Goal: Task Accomplishment & Management: Use online tool/utility

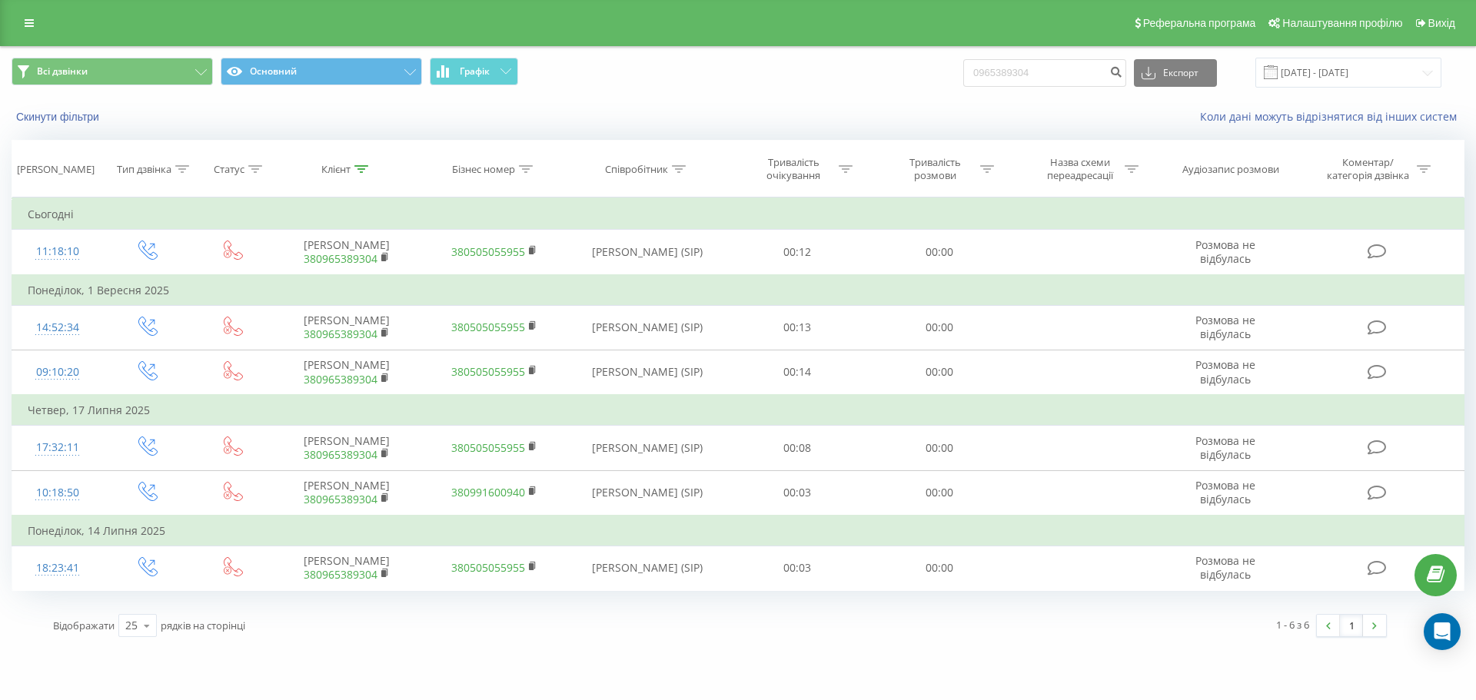
click at [8, 28] on div "Реферальна програма Налаштування профілю Вихід" at bounding box center [738, 23] width 1476 height 46
click at [35, 33] on link at bounding box center [29, 23] width 28 height 22
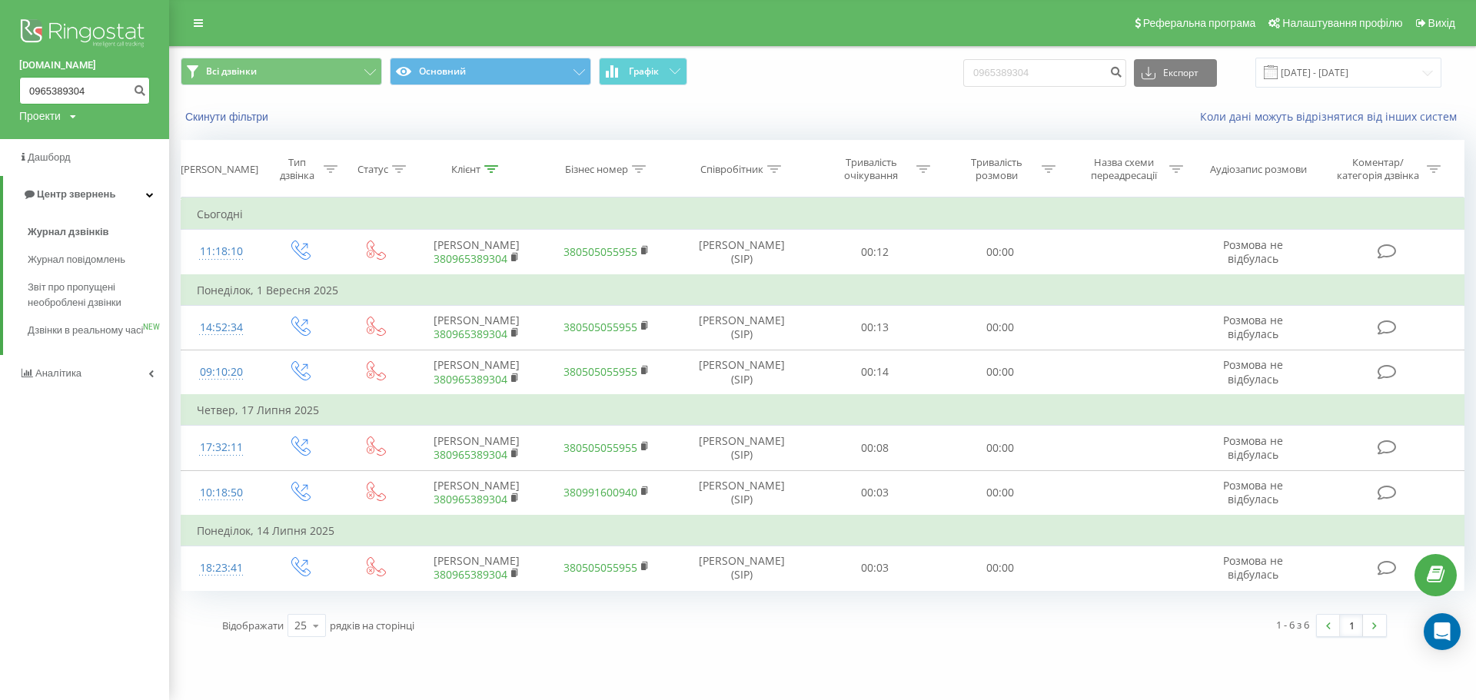
click at [75, 91] on input "0965389304" at bounding box center [84, 91] width 131 height 28
click at [116, 92] on input "0965389304" at bounding box center [84, 91] width 131 height 28
type input "0"
paste input "0507016460"
type input "0507016460"
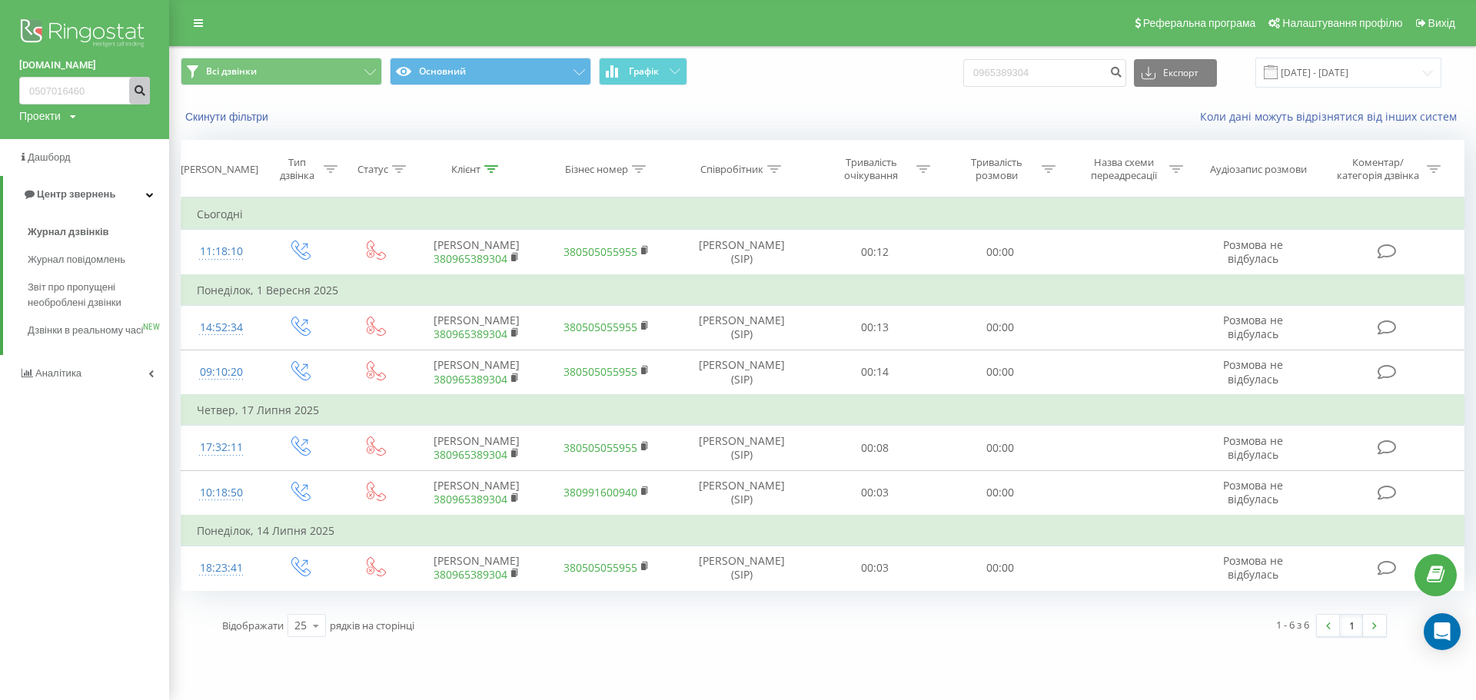
click at [134, 95] on button "submit" at bounding box center [139, 91] width 21 height 28
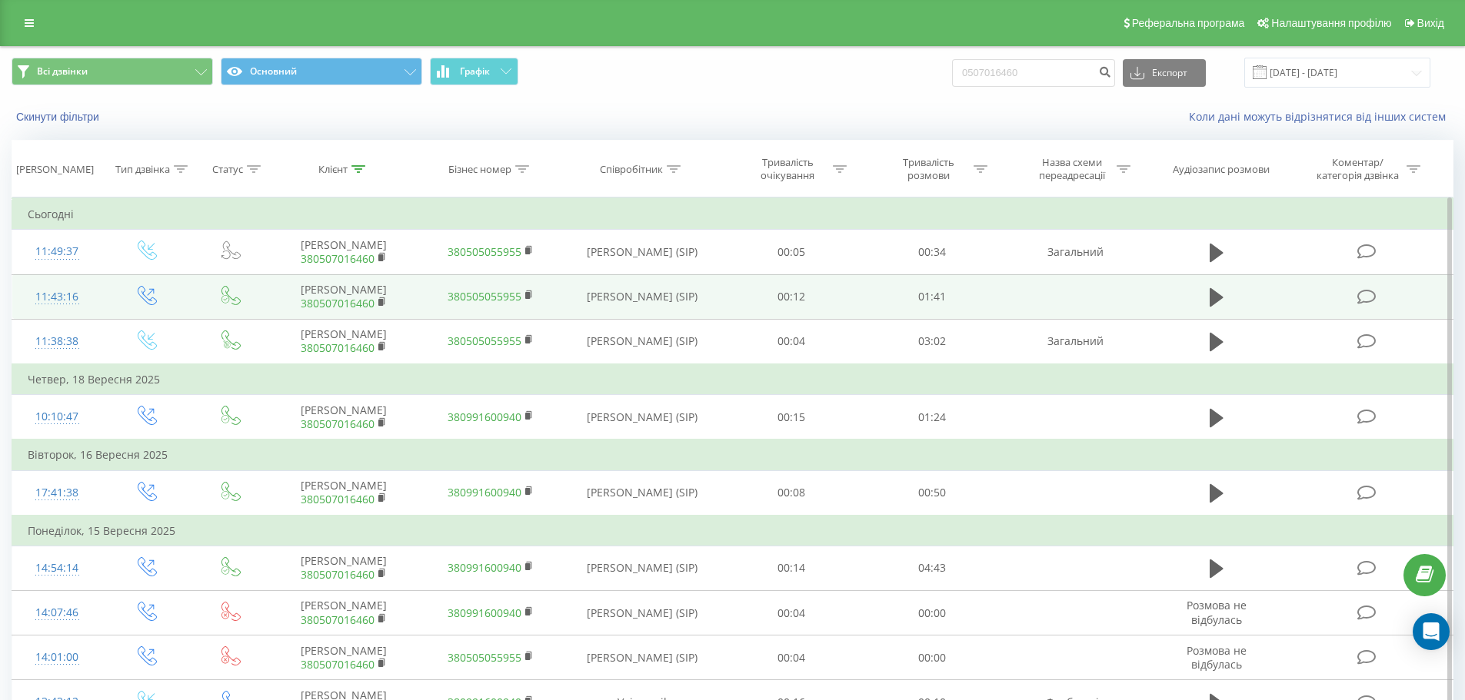
click at [1210, 301] on icon at bounding box center [1216, 297] width 14 height 18
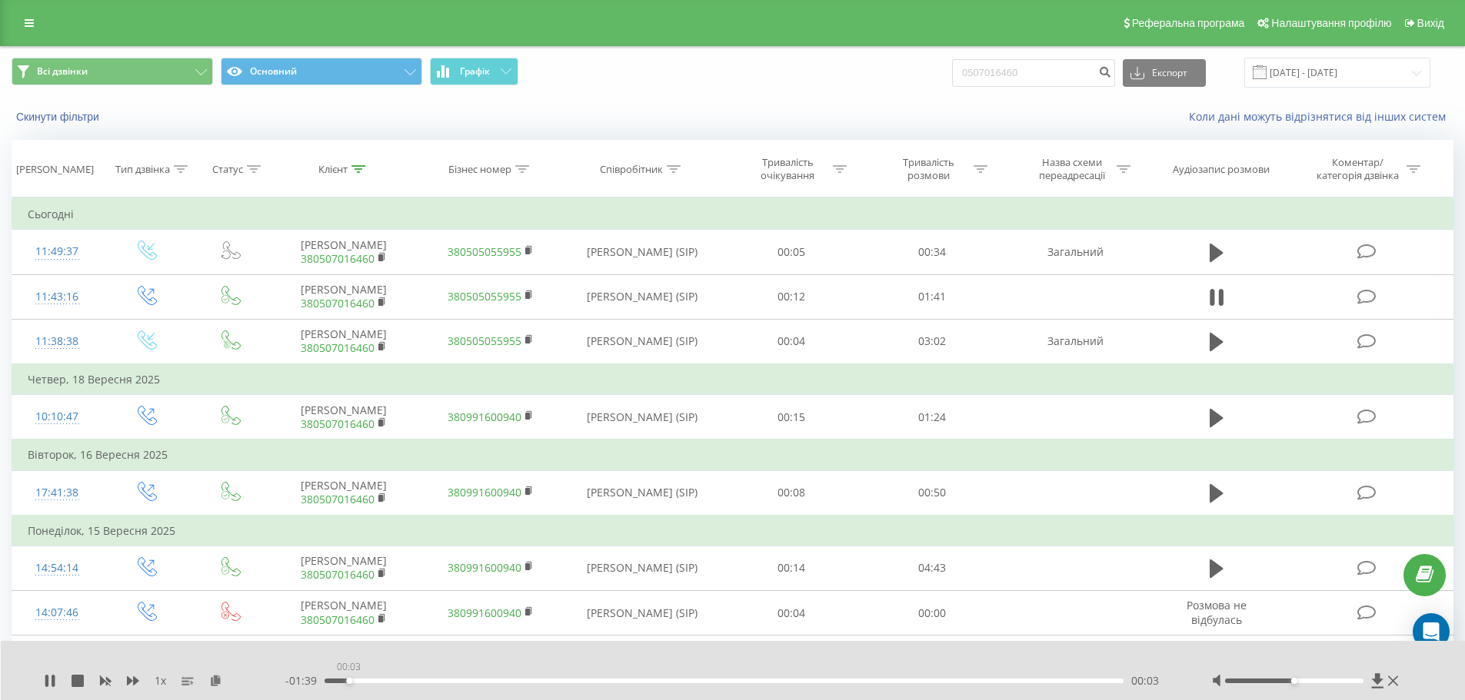
click at [348, 682] on div "00:03" at bounding box center [724, 681] width 800 height 5
click at [370, 682] on div "00:03" at bounding box center [724, 681] width 800 height 5
click at [395, 684] on div "- 01:35 00:06 00:06" at bounding box center [729, 680] width 888 height 15
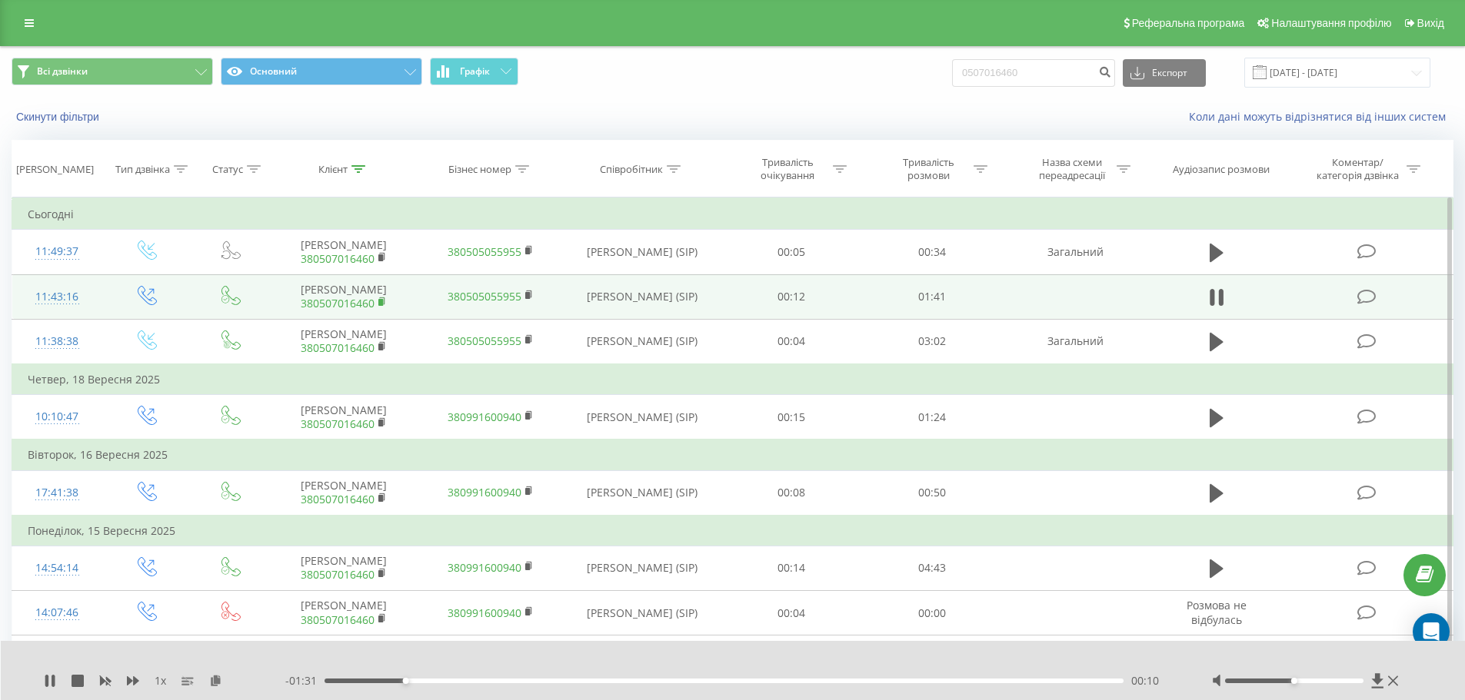
click at [385, 302] on icon at bounding box center [382, 302] width 8 height 11
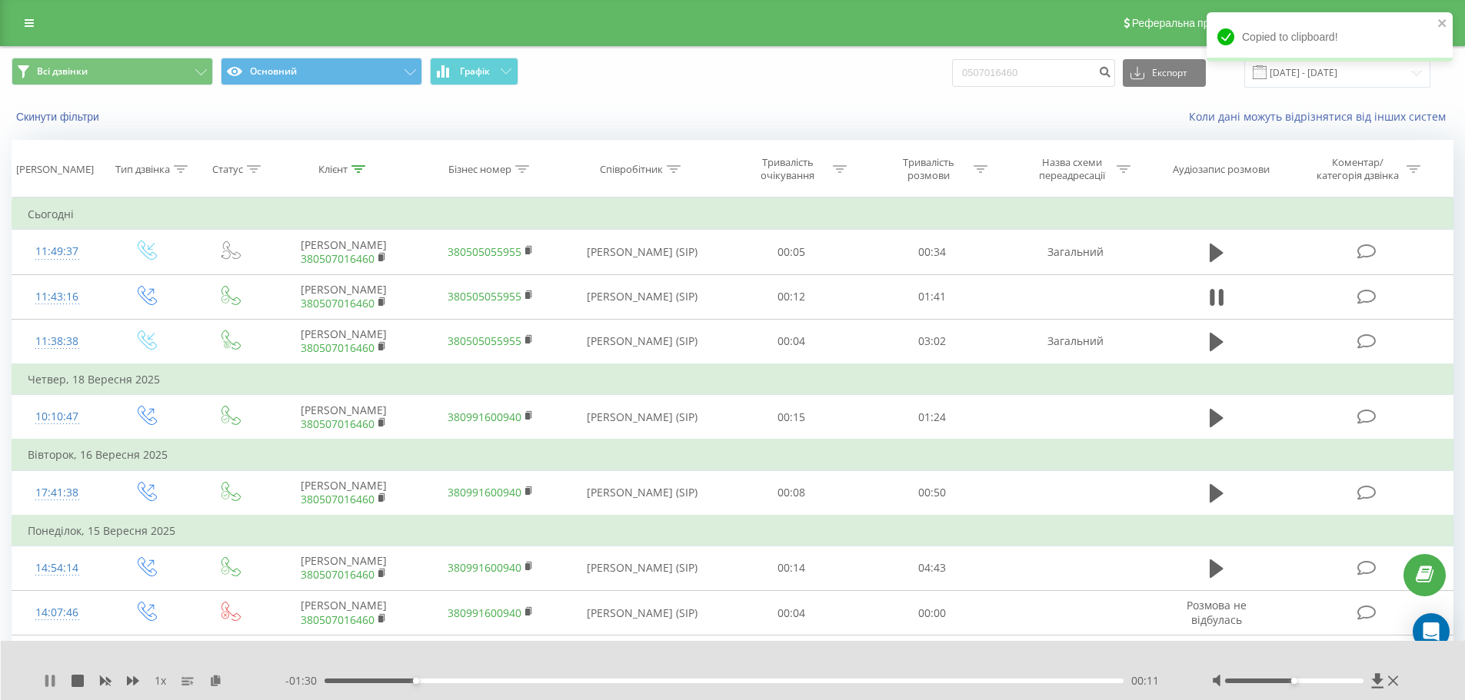
click at [46, 683] on icon at bounding box center [46, 681] width 3 height 12
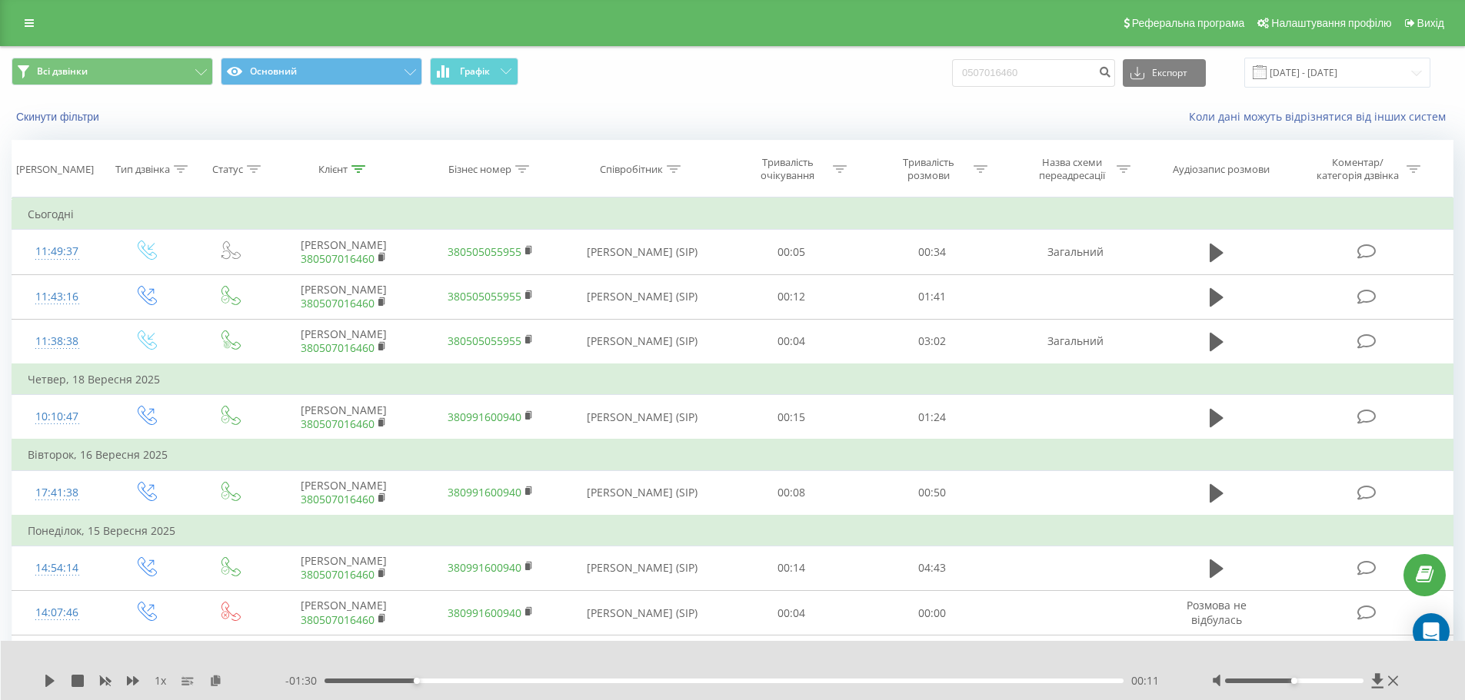
click at [42, 20] on link at bounding box center [29, 23] width 28 height 22
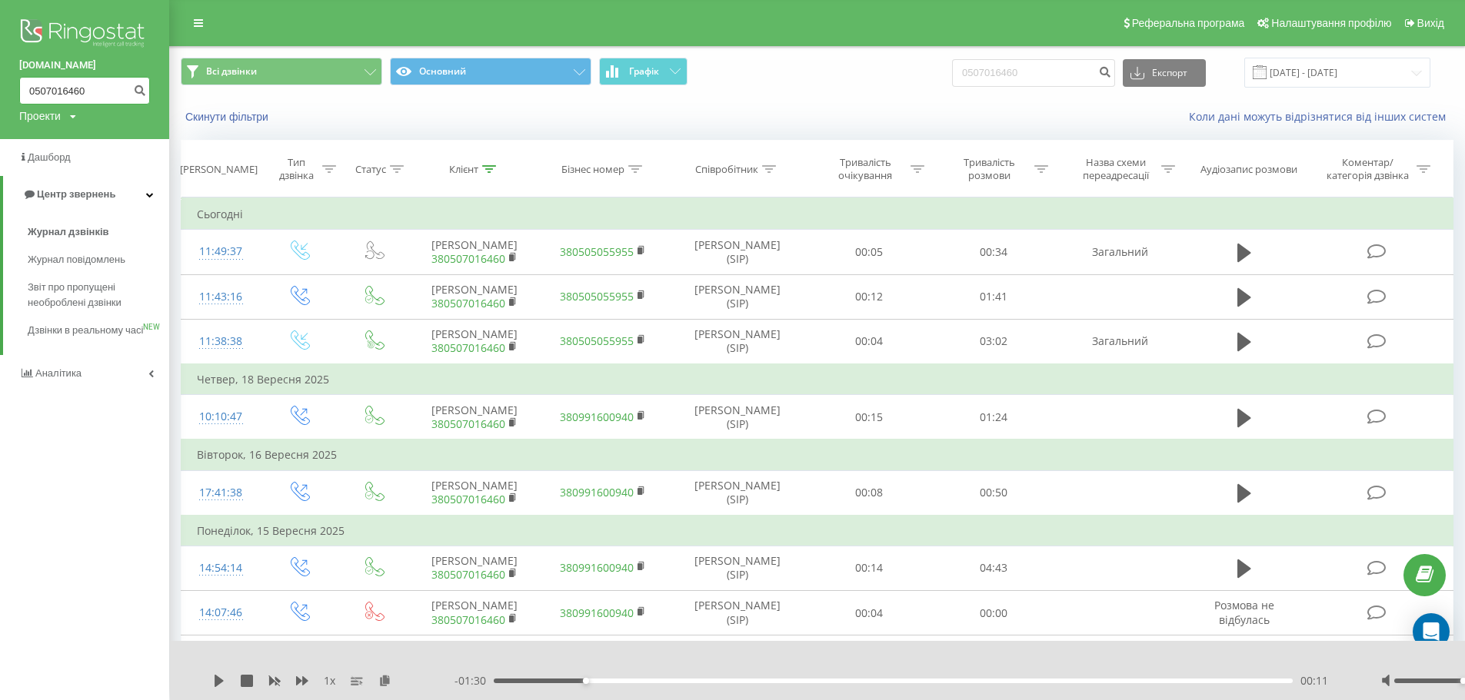
drag, startPoint x: 62, startPoint y: 85, endPoint x: 0, endPoint y: 88, distance: 61.5
click at [0, 88] on div "bazismed.com 0507016460 Проекти bazismed.com" at bounding box center [84, 69] width 169 height 139
type input "0"
click at [61, 88] on input "0" at bounding box center [84, 91] width 131 height 28
click at [66, 286] on span "Звіт про пропущені необроблені дзвінки" at bounding box center [95, 295] width 134 height 31
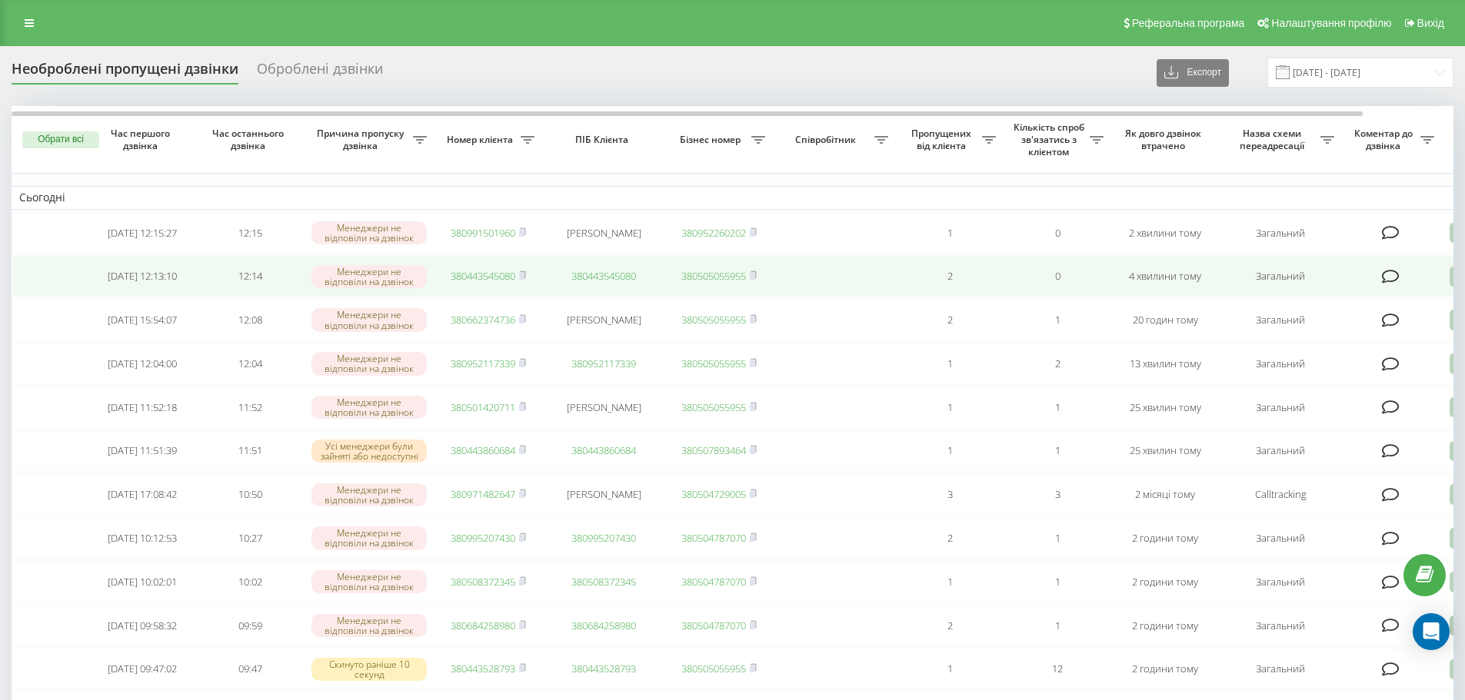
click at [492, 273] on link "380443545080" at bounding box center [483, 276] width 65 height 14
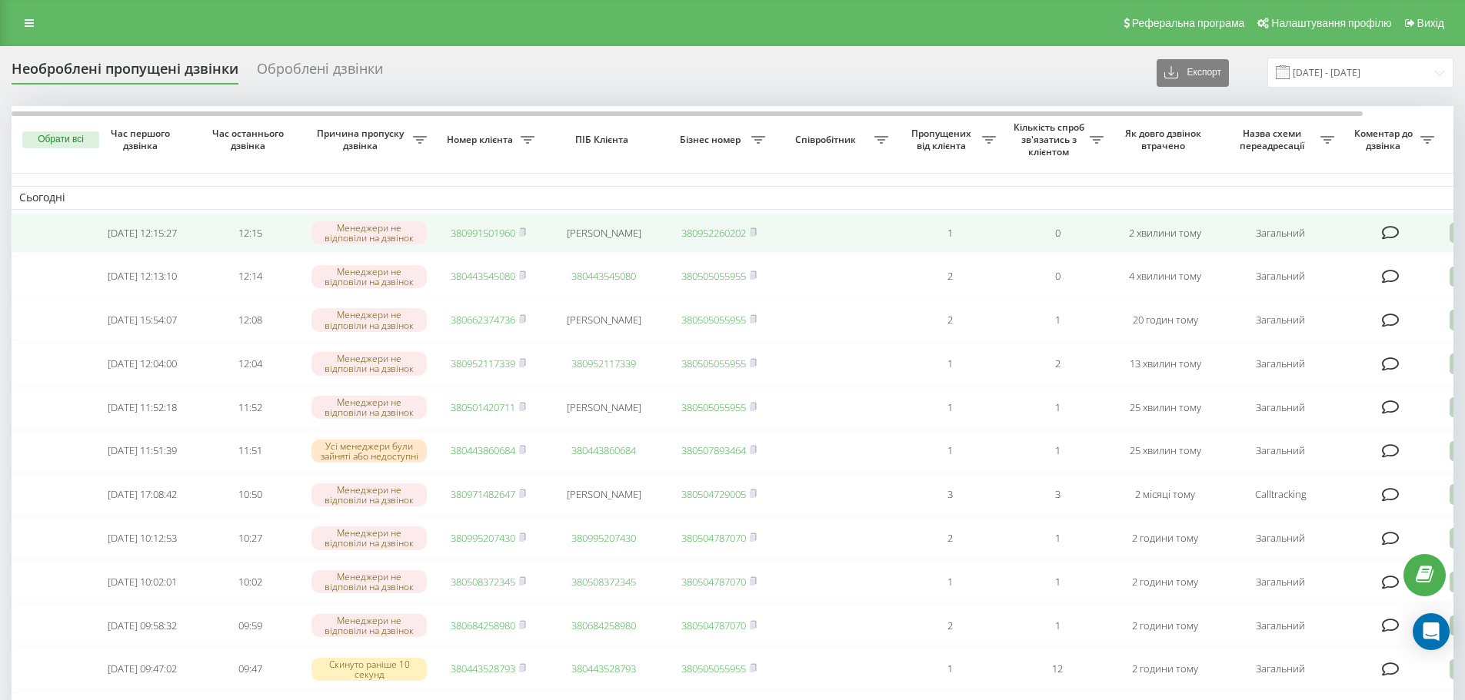
click at [504, 225] on td "380991501960" at bounding box center [488, 233] width 108 height 41
click at [467, 228] on link "380991501960" at bounding box center [483, 233] width 65 height 14
click at [464, 238] on link "380669880906" at bounding box center [483, 233] width 65 height 14
